Goal: Transaction & Acquisition: Purchase product/service

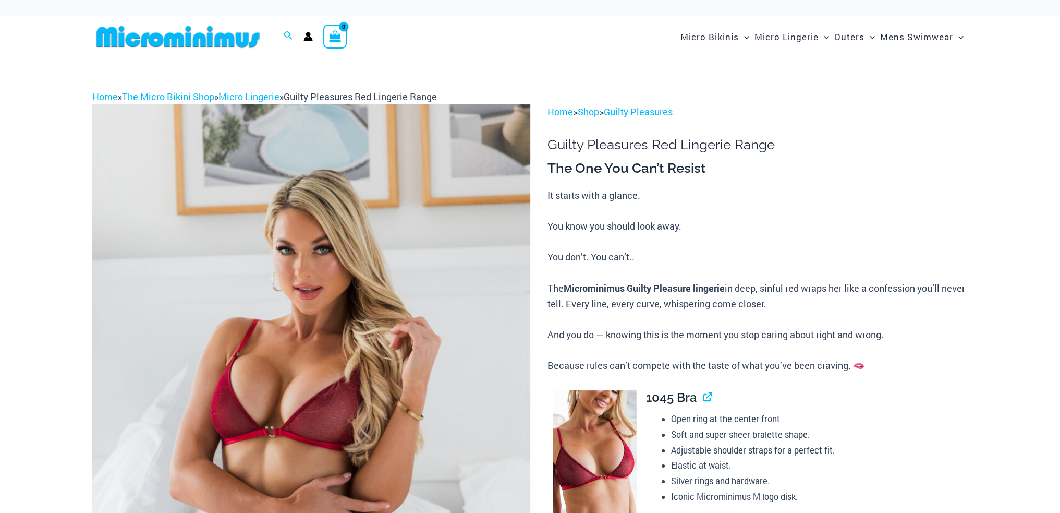
scroll to position [124, 0]
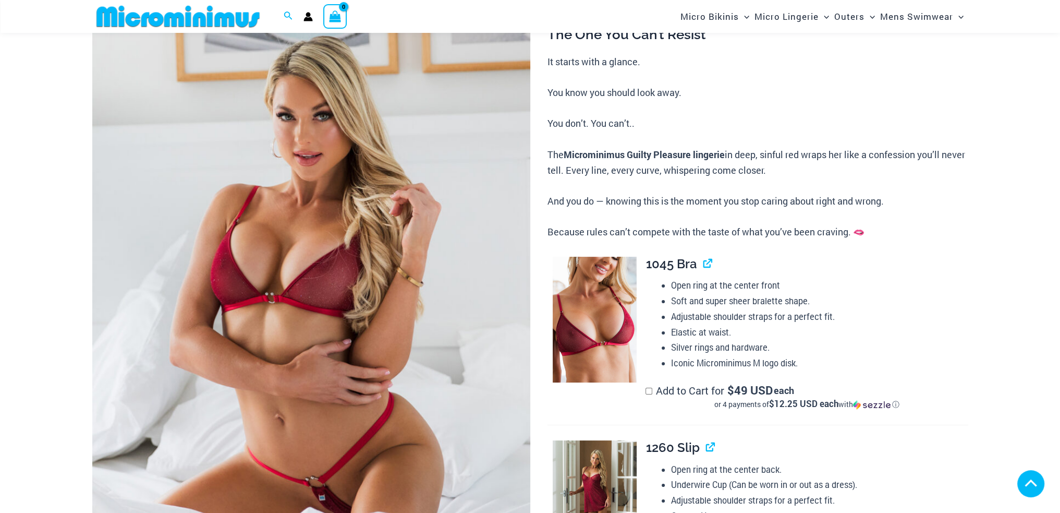
click at [342, 304] on img at bounding box center [311, 299] width 438 height 657
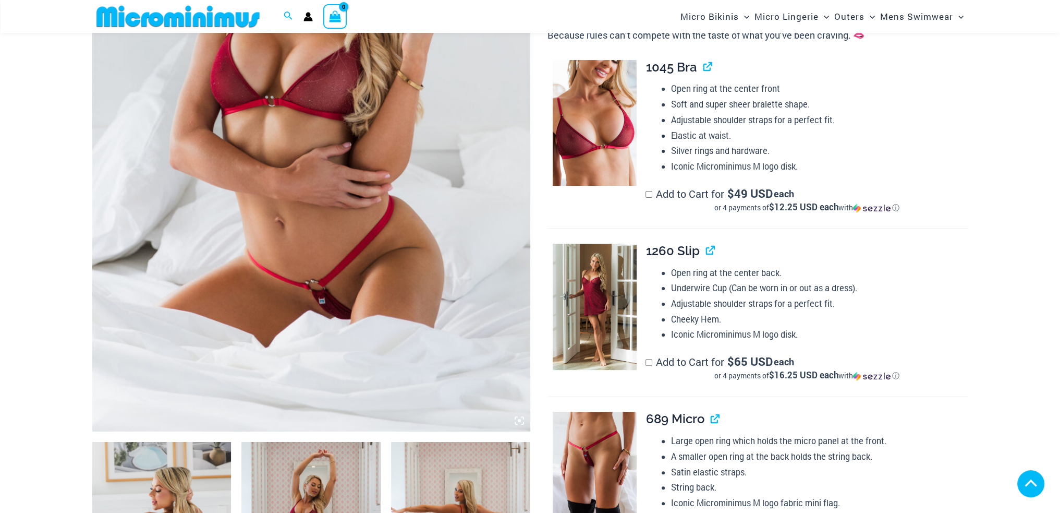
type input "**********"
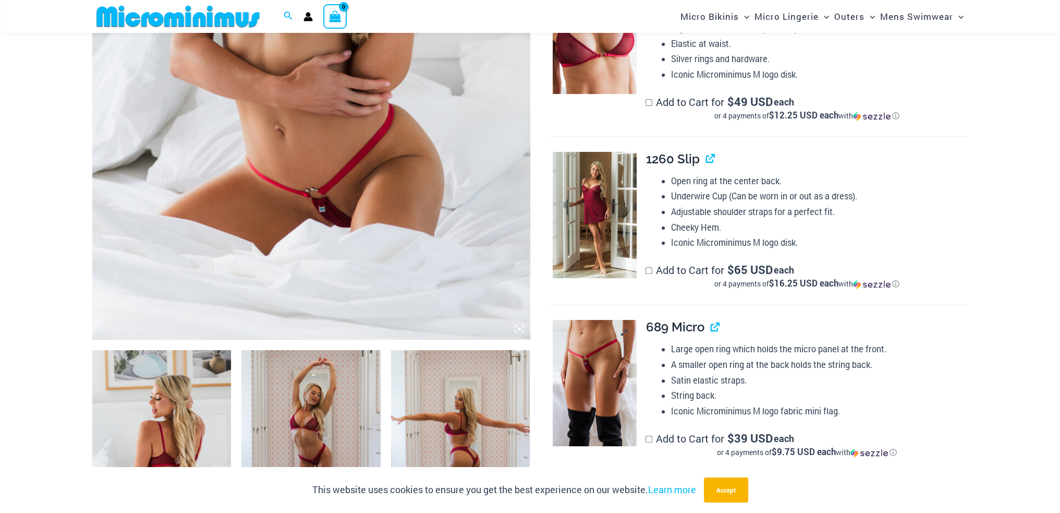
scroll to position [425, 0]
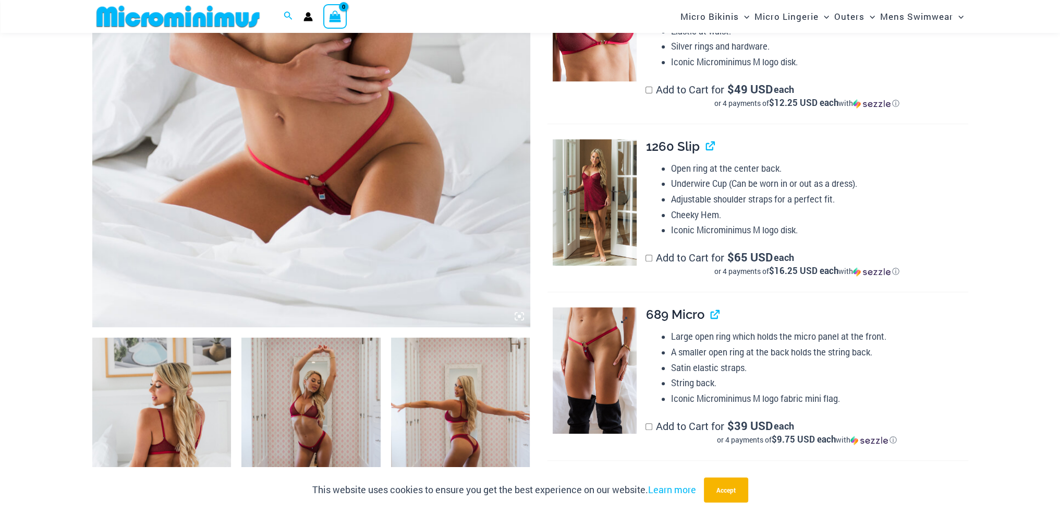
click at [607, 361] on img at bounding box center [595, 370] width 84 height 126
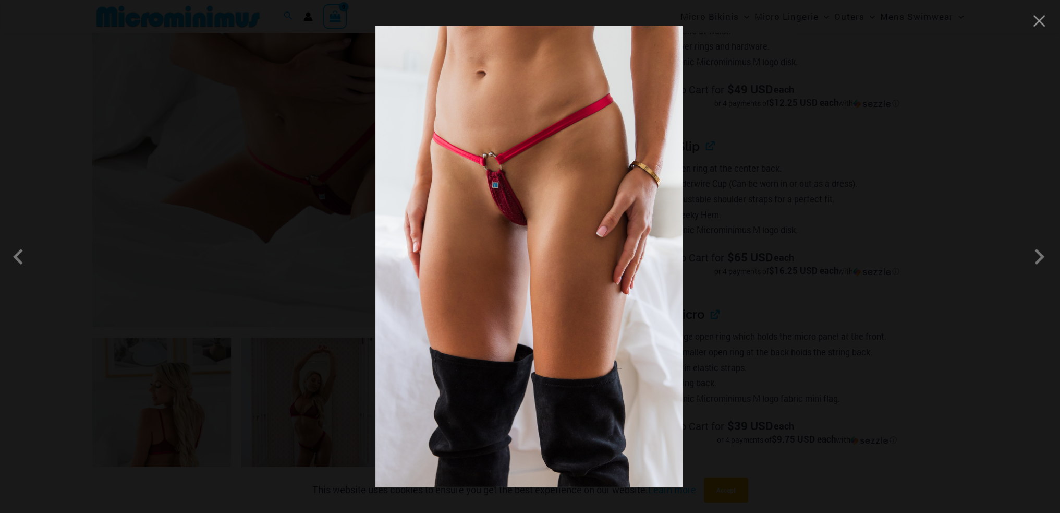
click at [505, 193] on img at bounding box center [528, 256] width 307 height 461
click at [507, 200] on img at bounding box center [528, 256] width 307 height 461
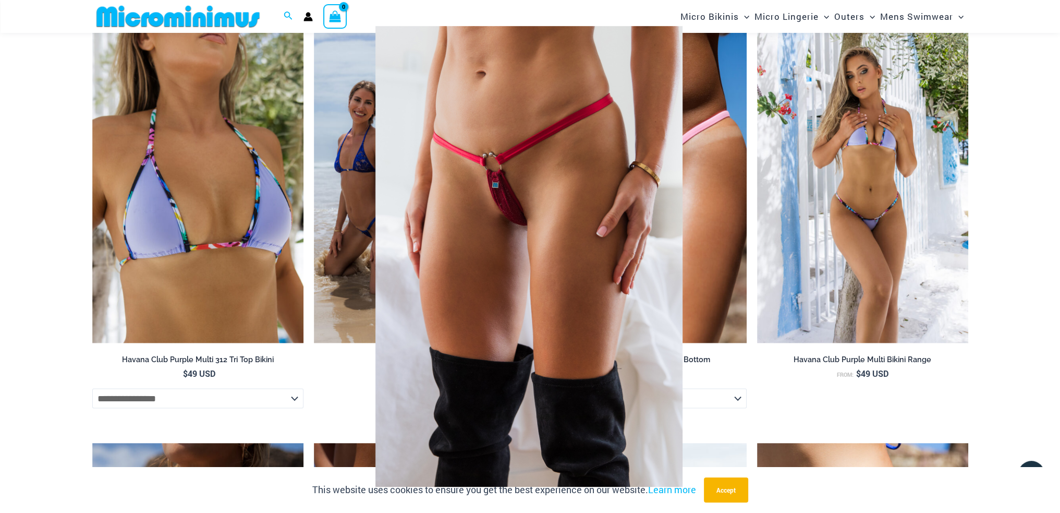
scroll to position [2303, 0]
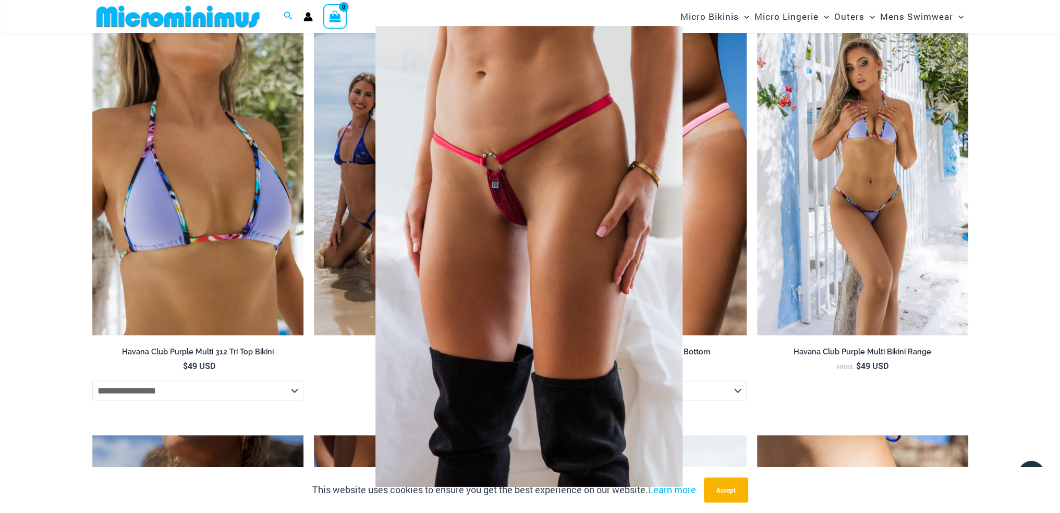
click at [612, 164] on img at bounding box center [528, 256] width 307 height 461
click at [841, 187] on div at bounding box center [530, 256] width 1060 height 513
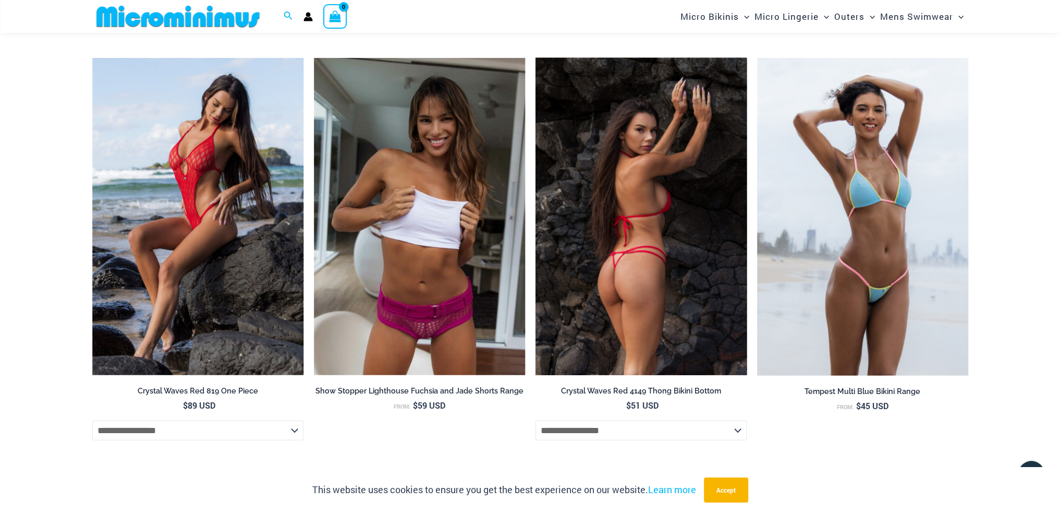
scroll to position [3519, 0]
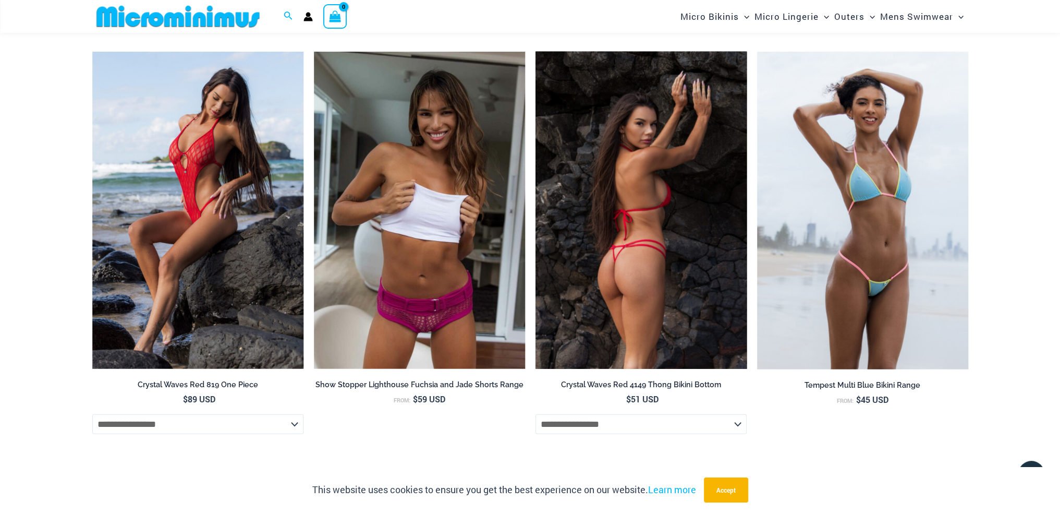
click at [655, 333] on img at bounding box center [641, 210] width 211 height 317
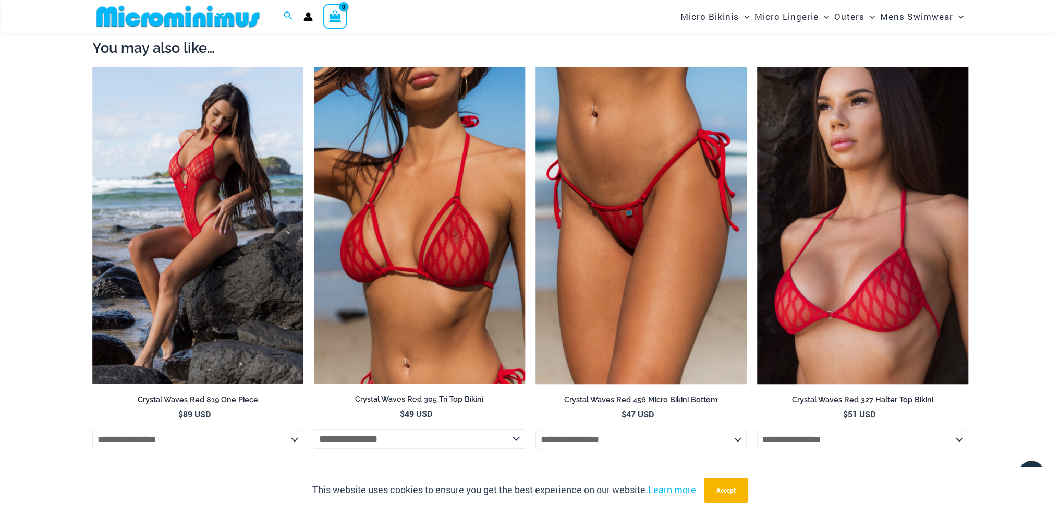
scroll to position [1156, 0]
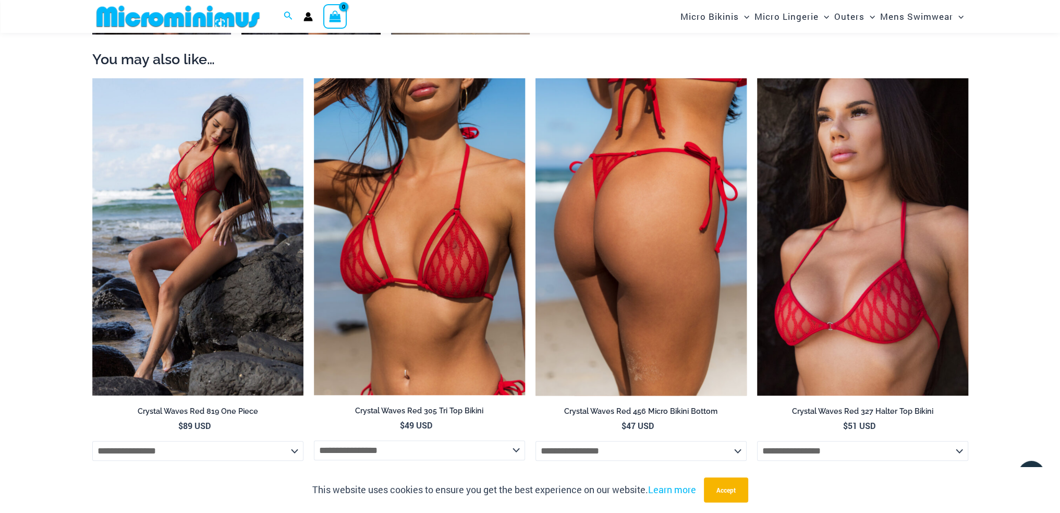
type input "**********"
click at [643, 246] on img at bounding box center [641, 236] width 211 height 317
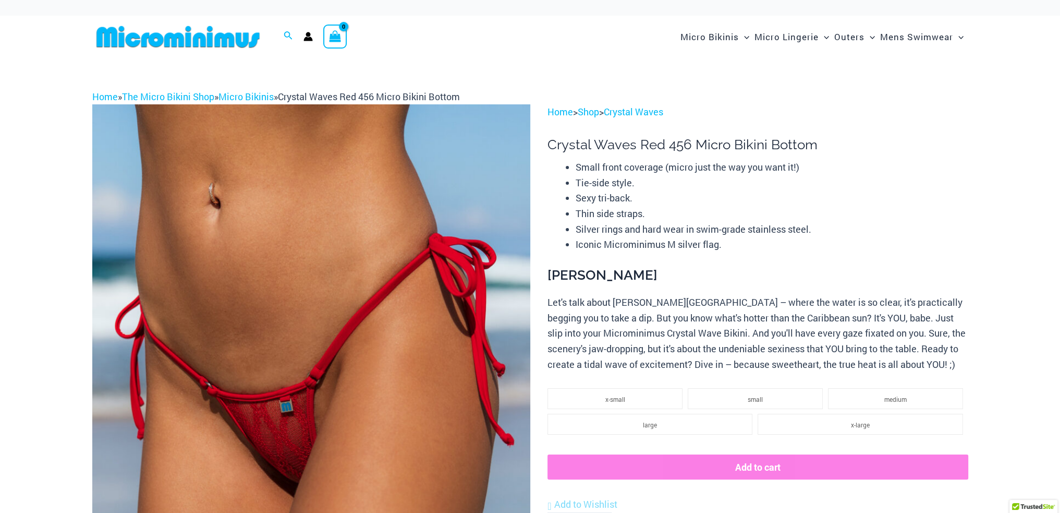
type input "**********"
click at [274, 450] on img at bounding box center [311, 432] width 438 height 657
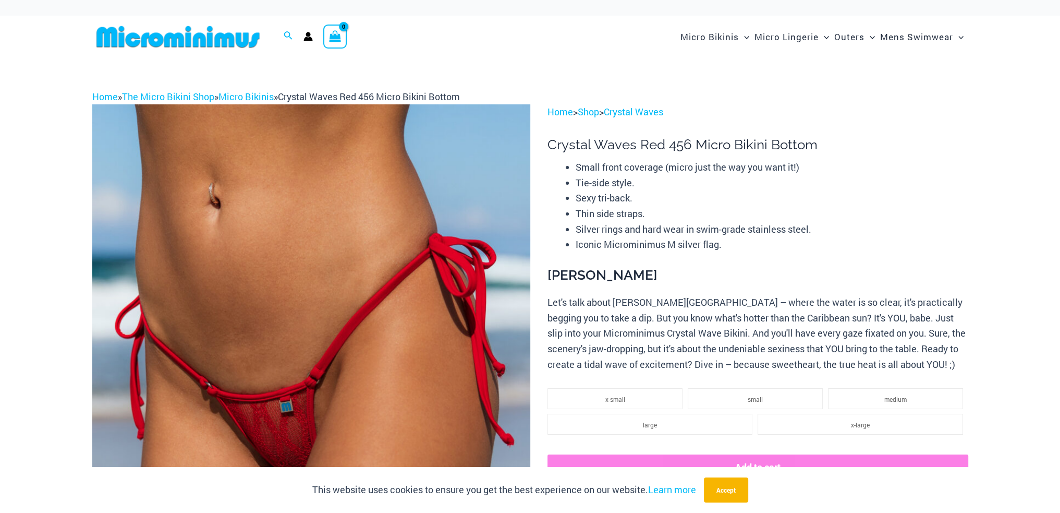
click at [274, 450] on div at bounding box center [530, 256] width 1060 height 513
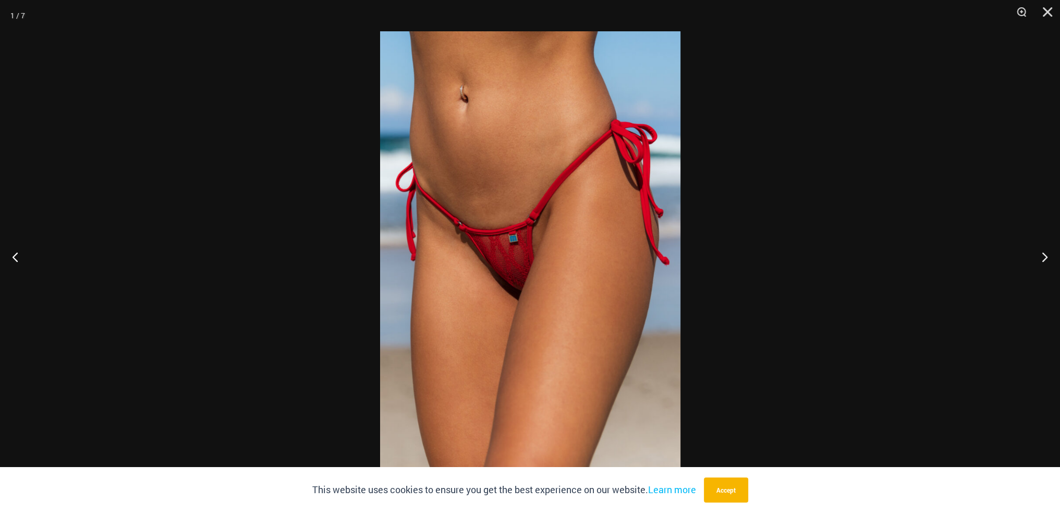
click at [519, 265] on img at bounding box center [530, 256] width 300 height 450
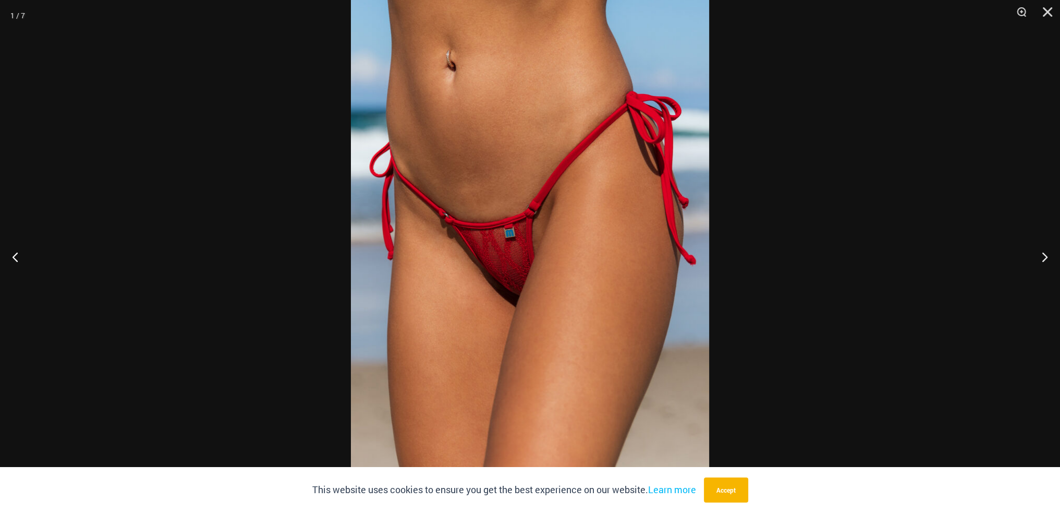
click at [519, 265] on img at bounding box center [530, 254] width 358 height 537
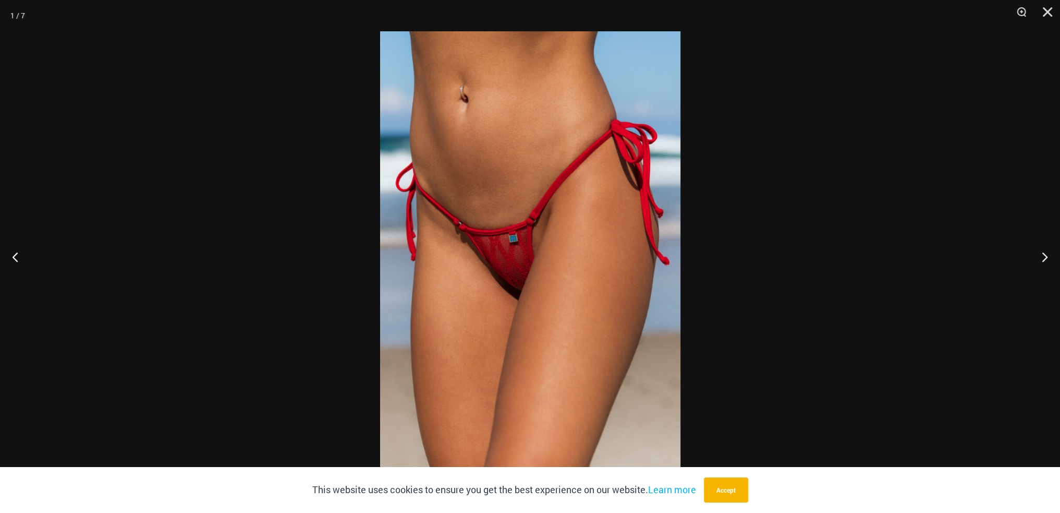
click at [519, 265] on img at bounding box center [530, 256] width 300 height 450
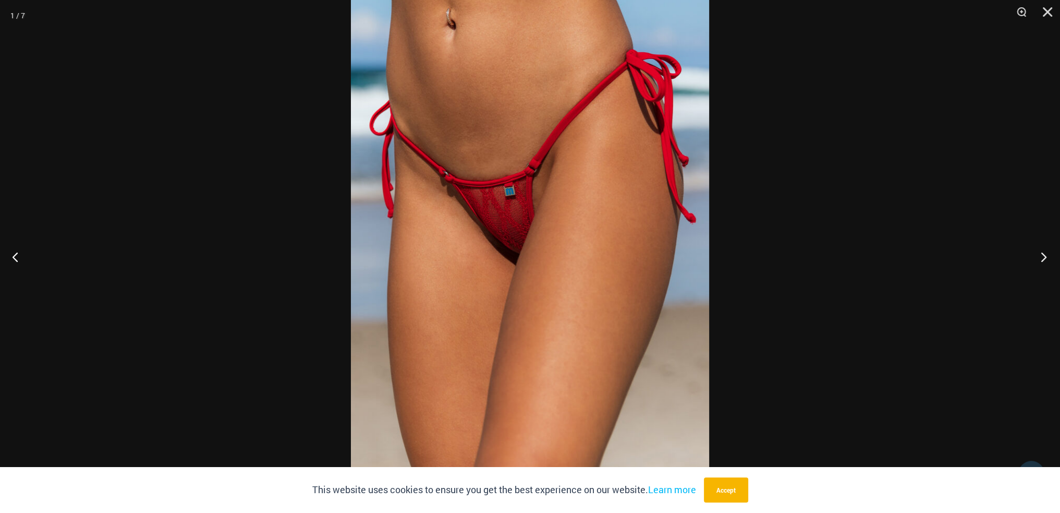
click at [1038, 259] on button "Next" at bounding box center [1040, 257] width 39 height 52
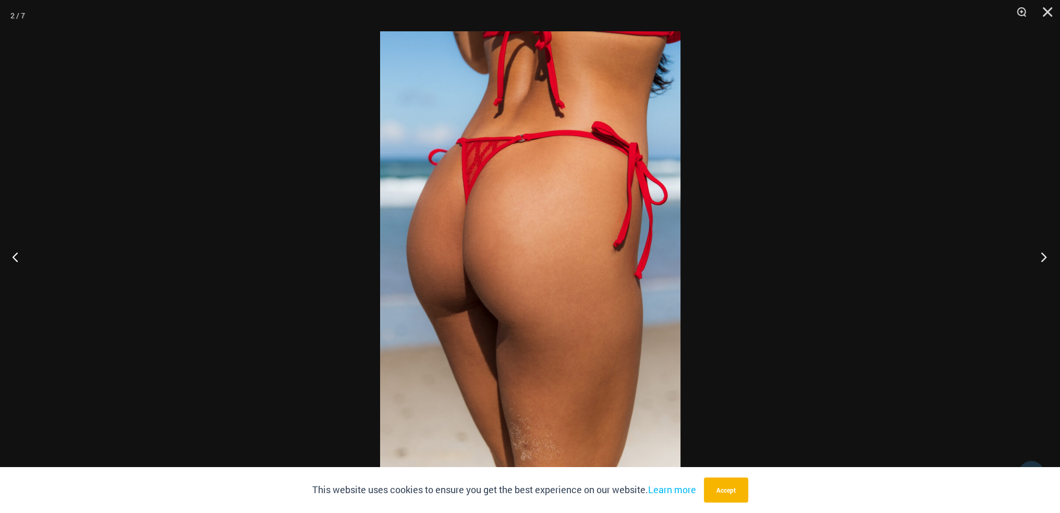
click at [1038, 259] on button "Next" at bounding box center [1040, 257] width 39 height 52
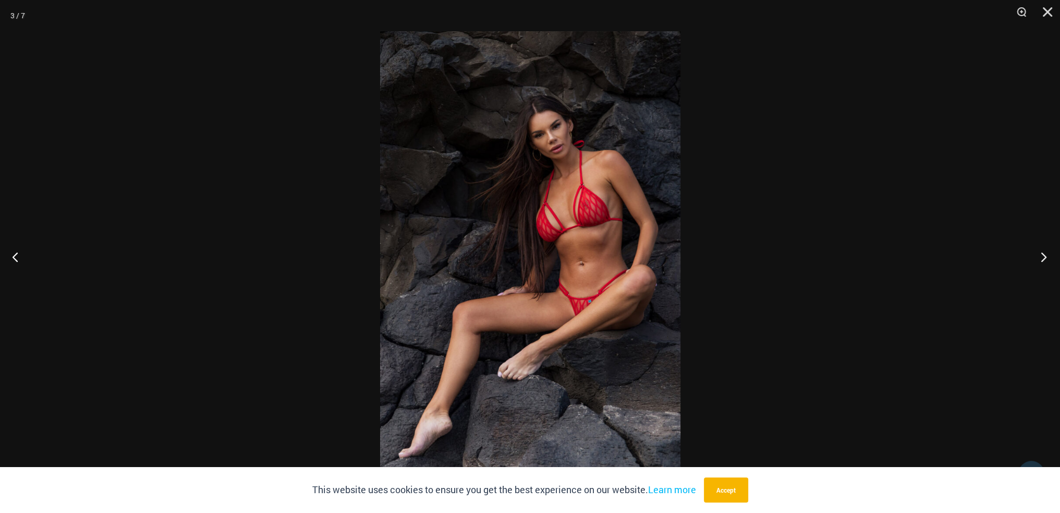
click at [1038, 259] on button "Next" at bounding box center [1040, 257] width 39 height 52
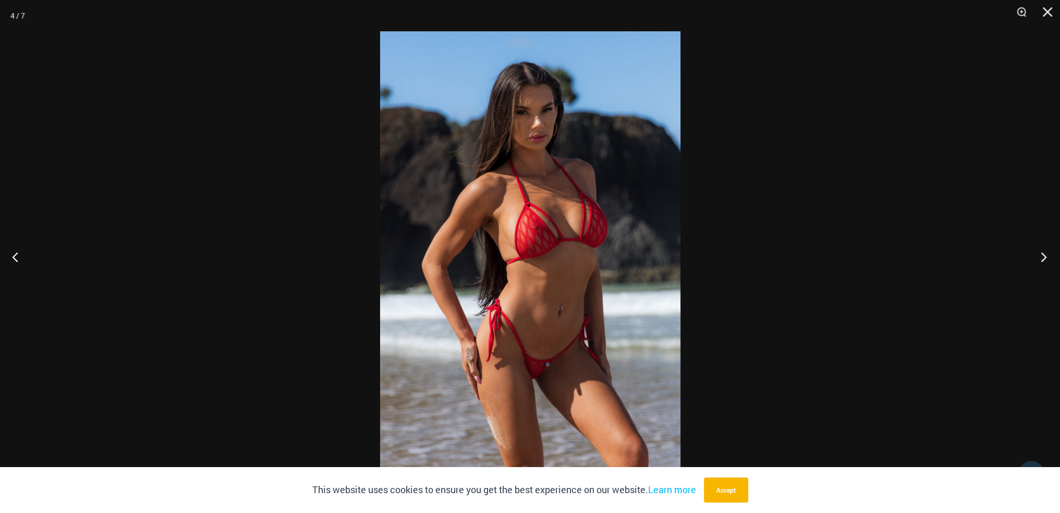
click at [1038, 259] on button "Next" at bounding box center [1040, 257] width 39 height 52
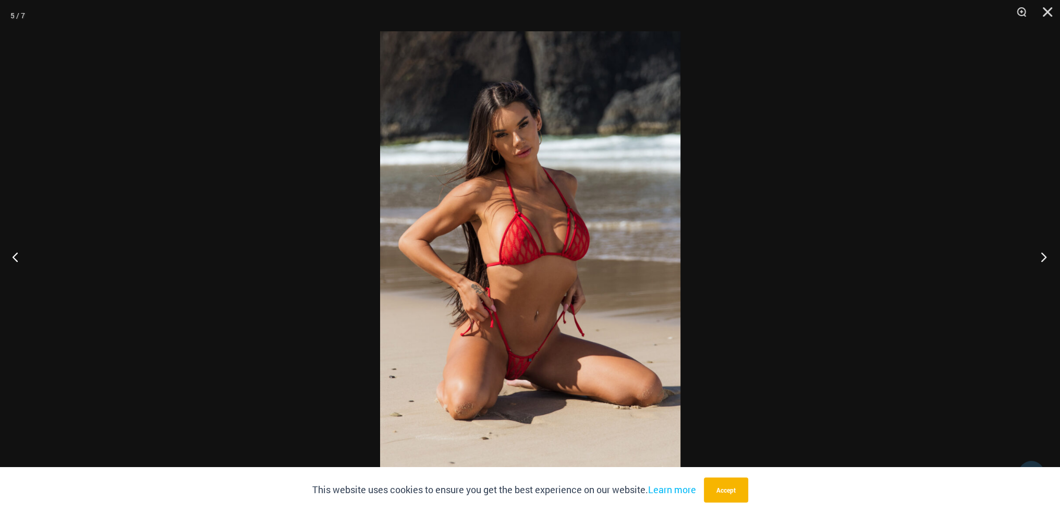
click at [1038, 259] on button "Next" at bounding box center [1040, 257] width 39 height 52
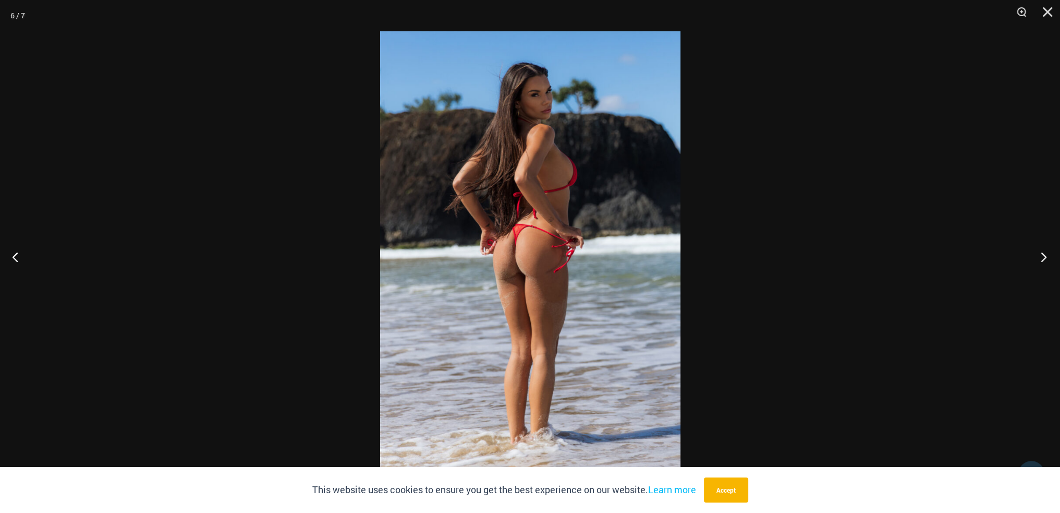
click at [1038, 259] on button "Next" at bounding box center [1040, 257] width 39 height 52
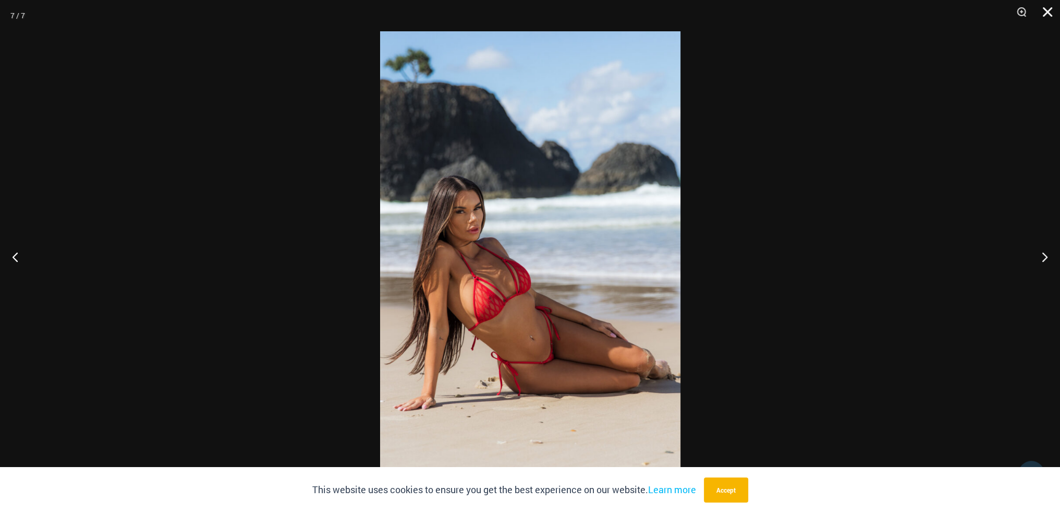
click at [1047, 8] on button "Close" at bounding box center [1044, 15] width 26 height 31
